Goal: Check status: Check status

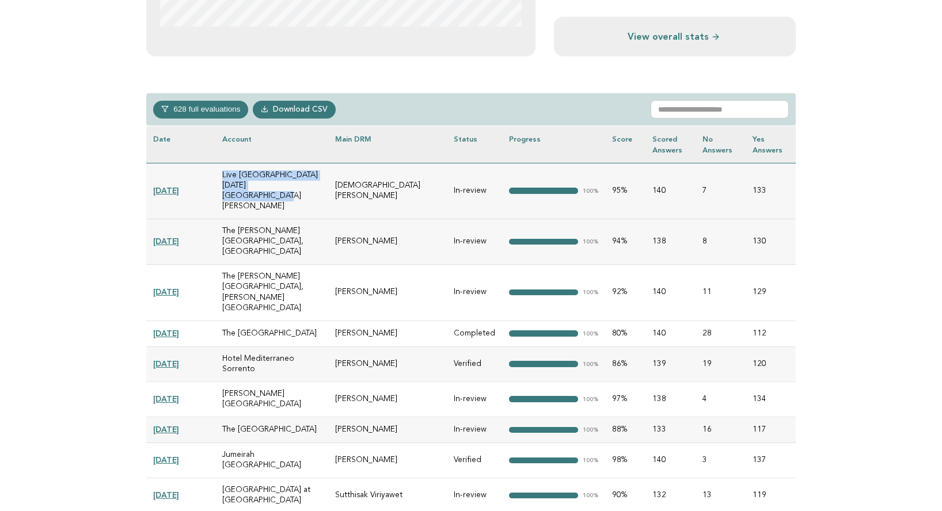
scroll to position [457, 0]
click at [174, 185] on link "[DATE]" at bounding box center [166, 189] width 26 height 9
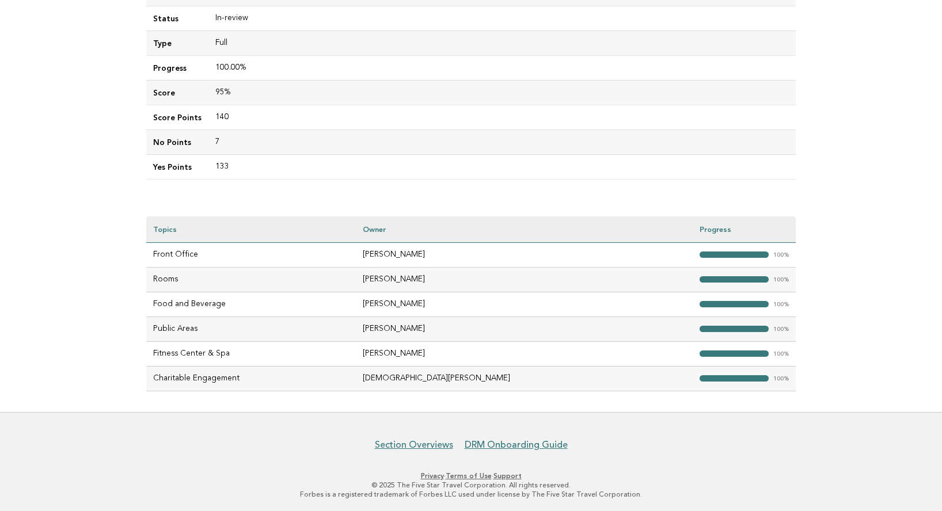
scroll to position [212, 0]
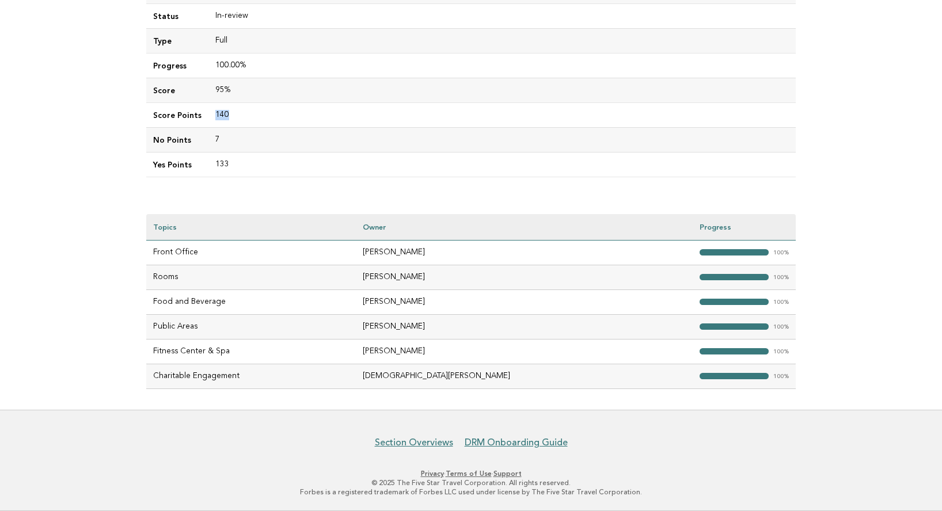
drag, startPoint x: 211, startPoint y: 112, endPoint x: 231, endPoint y: 113, distance: 19.6
click at [231, 113] on td "140" at bounding box center [501, 114] width 587 height 25
drag, startPoint x: 212, startPoint y: 89, endPoint x: 241, endPoint y: 90, distance: 29.4
click at [242, 89] on td "95%" at bounding box center [501, 90] width 587 height 25
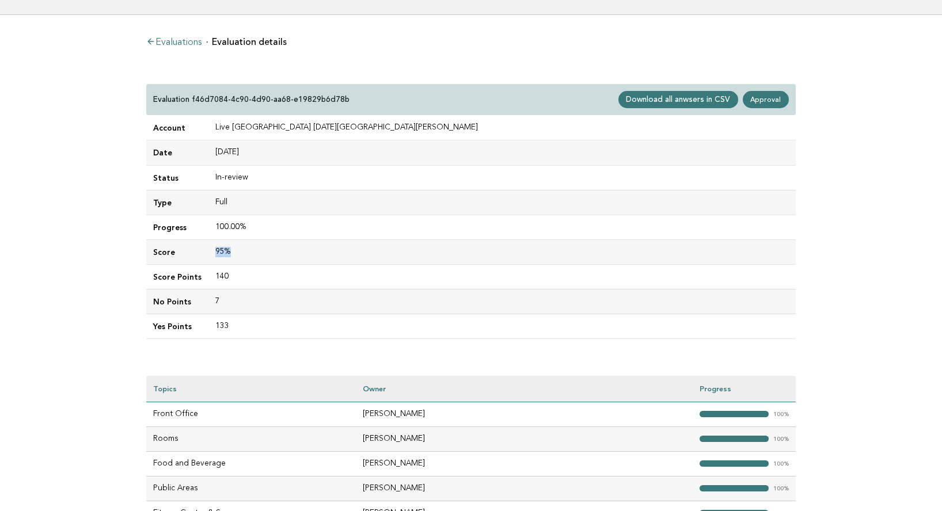
scroll to position [49, 0]
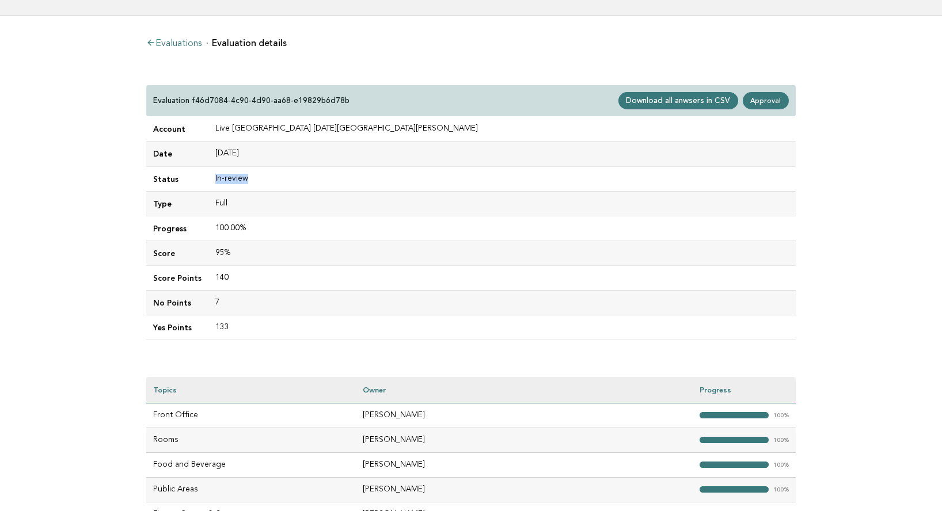
drag, startPoint x: 213, startPoint y: 178, endPoint x: 253, endPoint y: 178, distance: 39.7
click at [253, 178] on td "In-review" at bounding box center [501, 178] width 587 height 25
click at [766, 101] on link "Approval" at bounding box center [766, 100] width 46 height 17
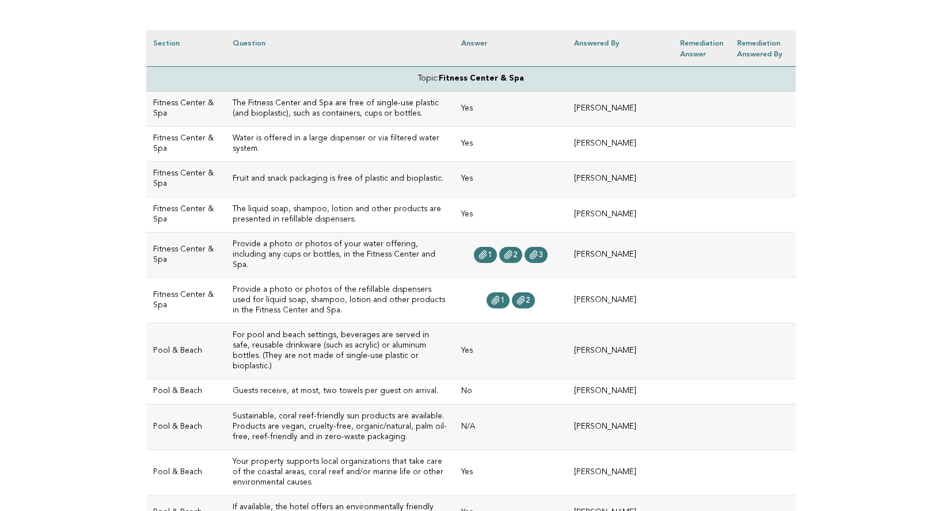
scroll to position [346, 0]
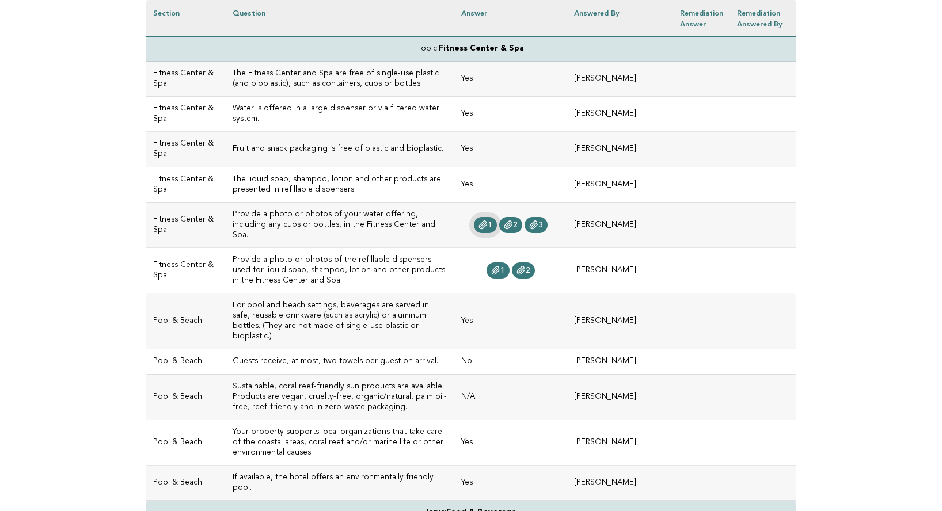
click at [486, 221] on icon at bounding box center [482, 225] width 7 height 8
click at [518, 221] on span "2" at bounding box center [515, 225] width 5 height 8
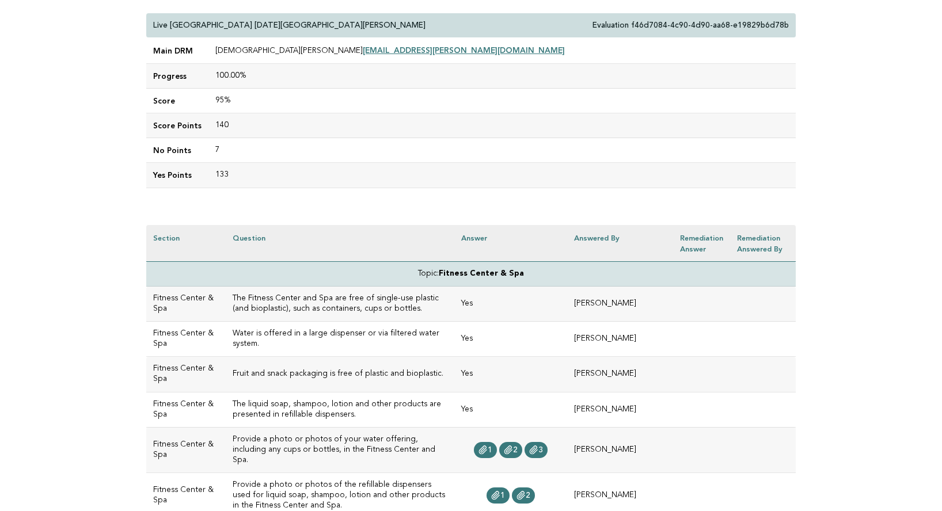
scroll to position [0, 0]
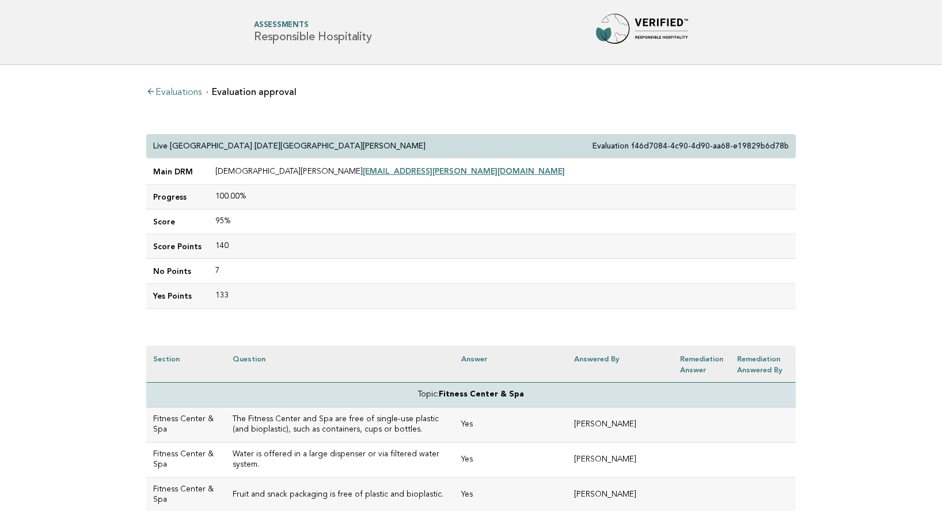
click at [173, 90] on link "Evaluations" at bounding box center [173, 92] width 55 height 9
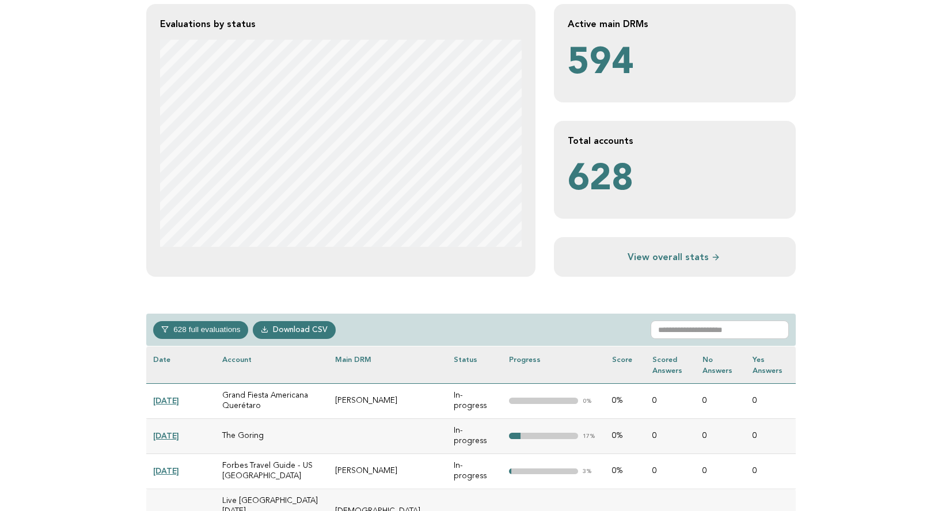
scroll to position [244, 0]
